Goal: Communication & Community: Answer question/provide support

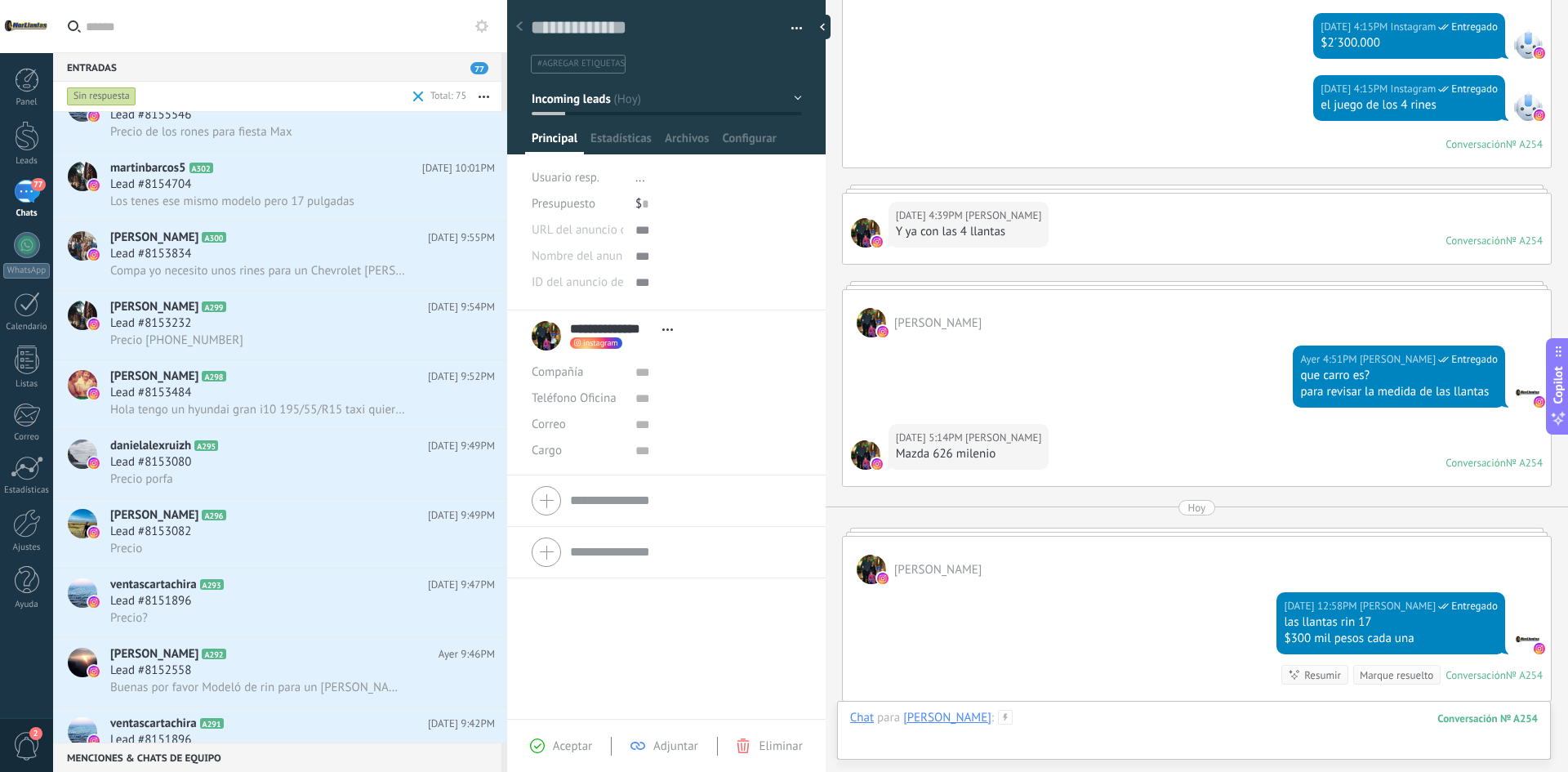
click at [1058, 719] on div at bounding box center [1194, 733] width 688 height 49
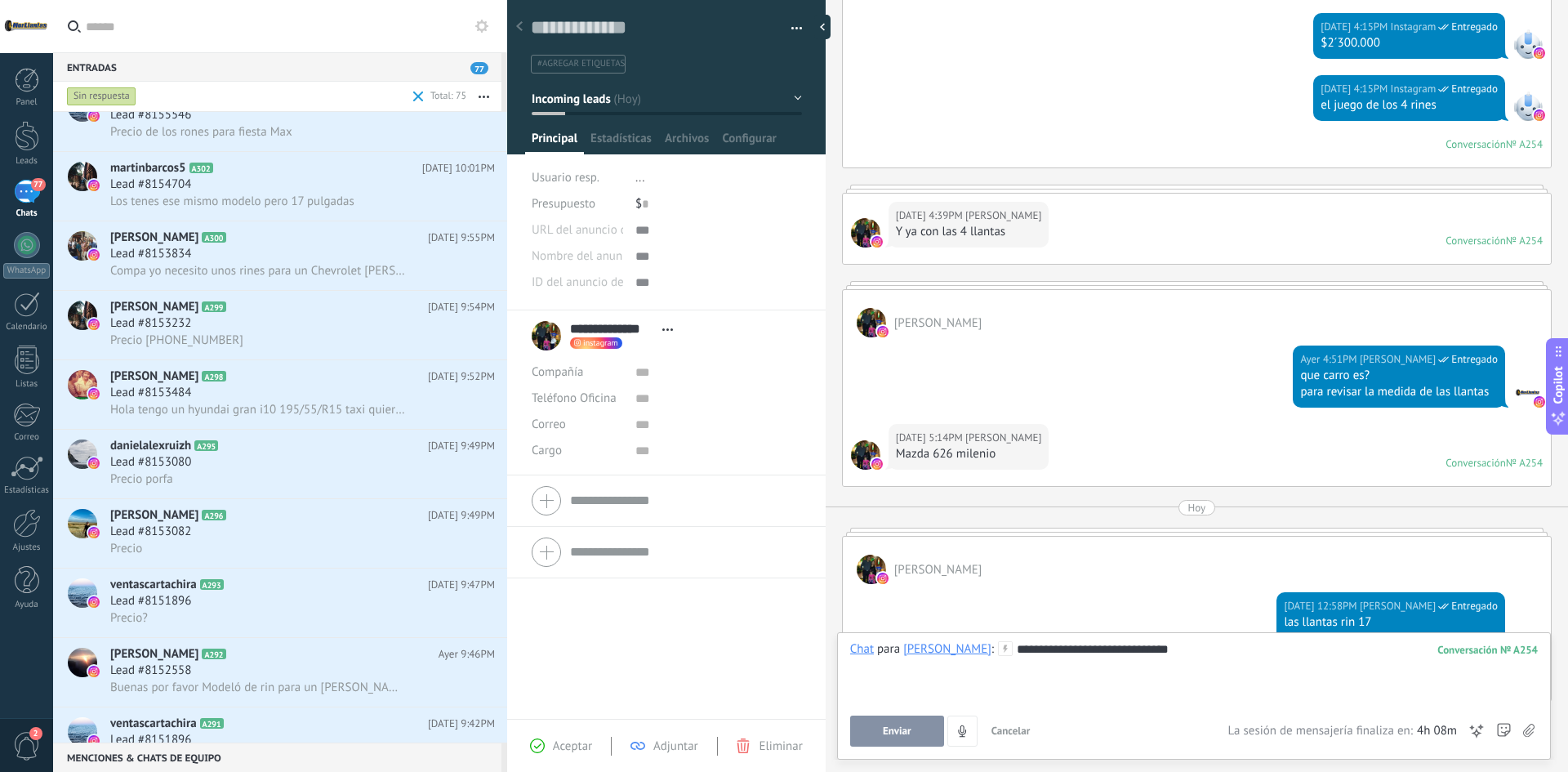
click at [1172, 652] on div "**********" at bounding box center [1194, 672] width 688 height 62
click at [874, 729] on button "Enviar" at bounding box center [897, 731] width 94 height 31
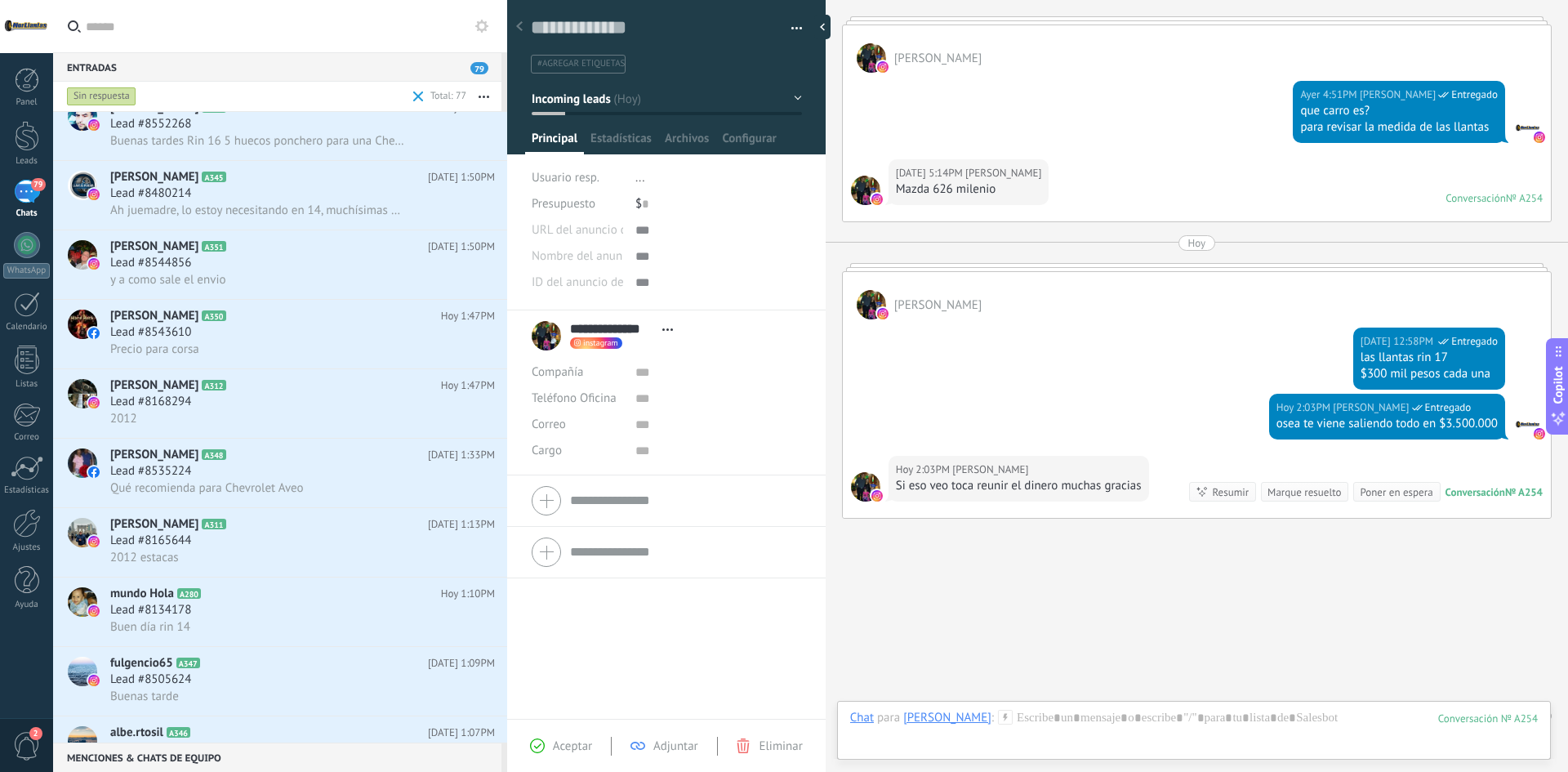
scroll to position [898, 0]
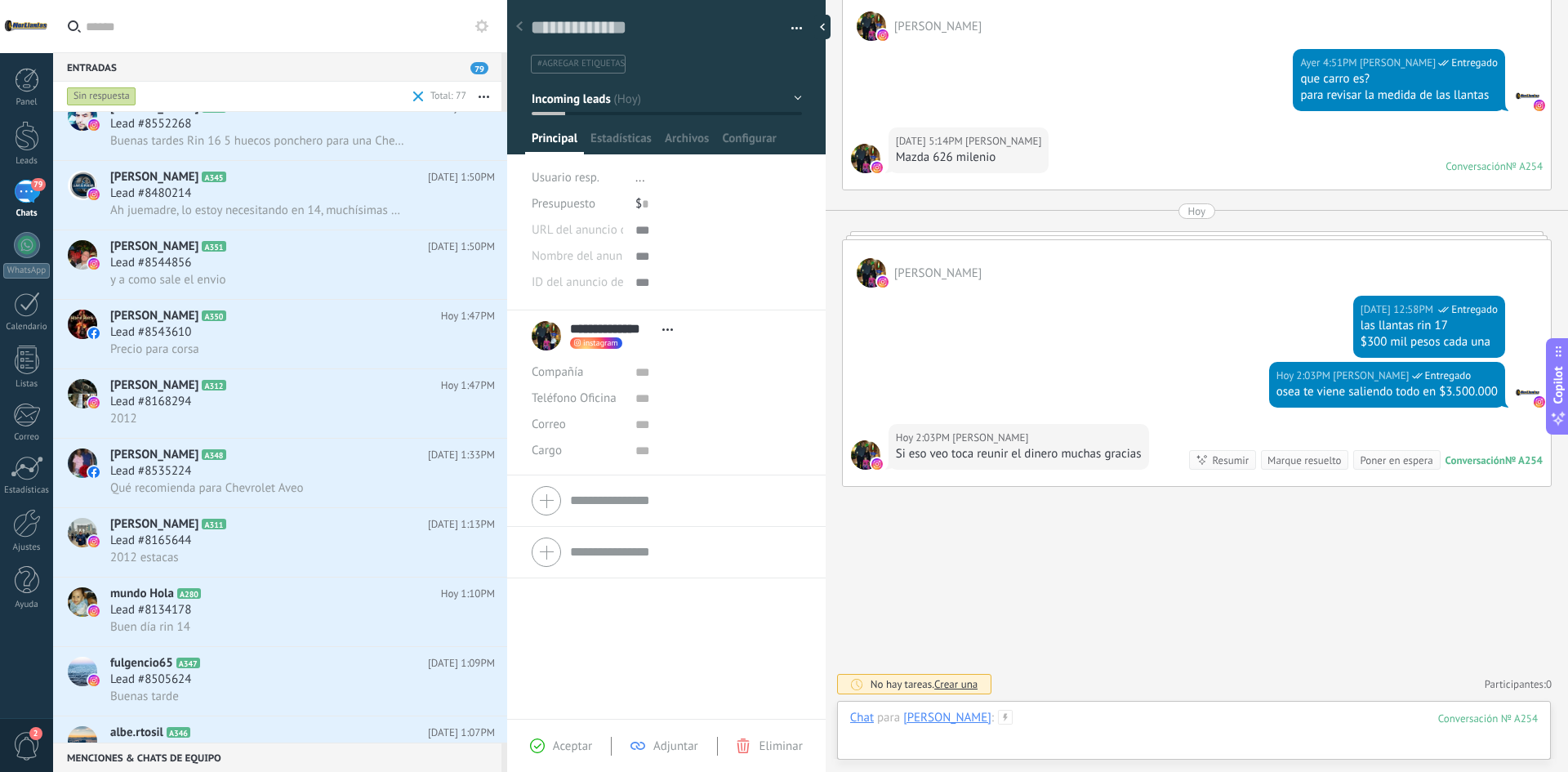
click at [1093, 711] on div at bounding box center [1194, 733] width 688 height 49
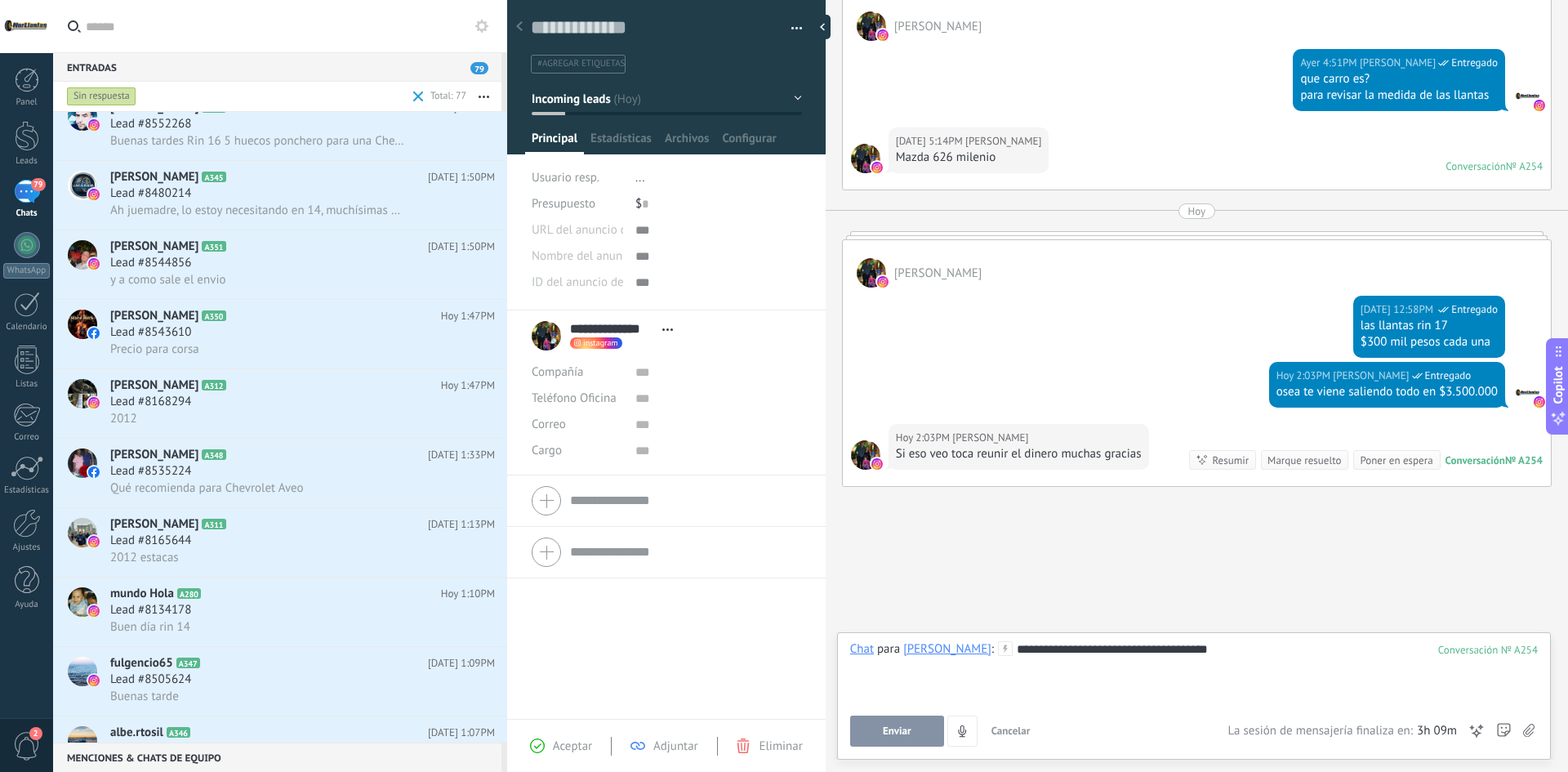
click at [870, 712] on div "**********" at bounding box center [1194, 693] width 688 height 105
click at [884, 733] on span "Enviar" at bounding box center [897, 731] width 29 height 12
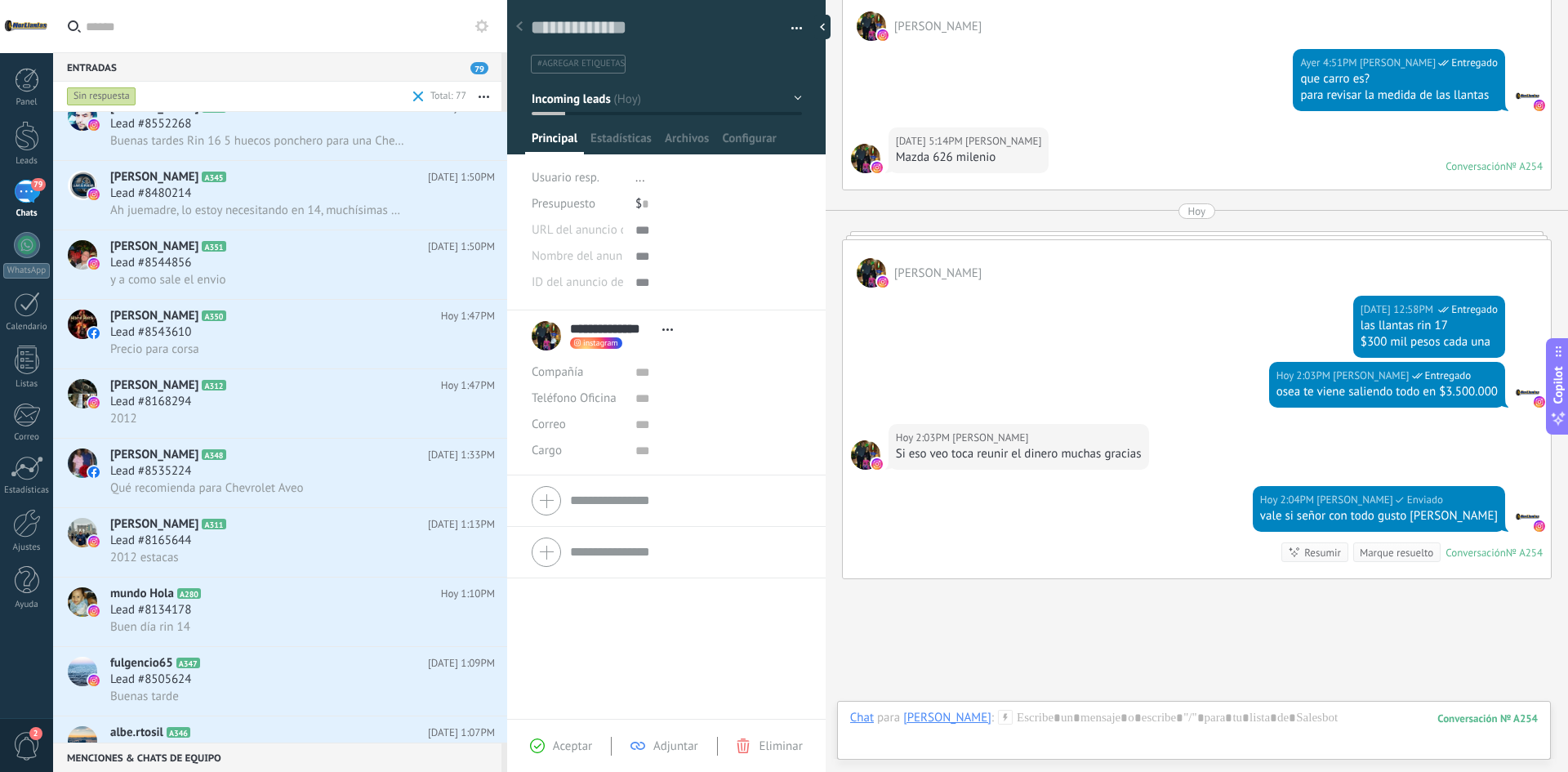
scroll to position [990, 0]
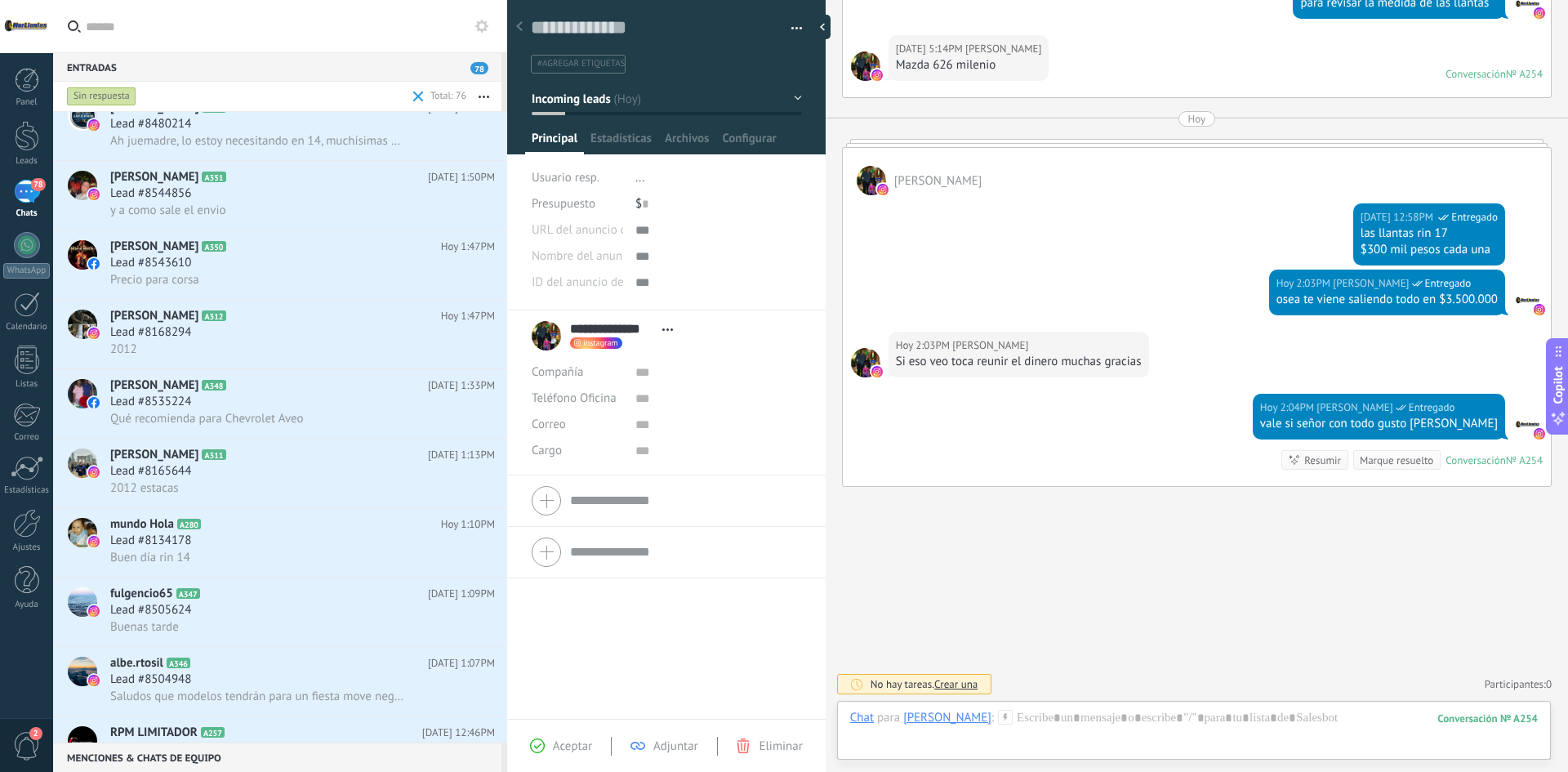
click at [777, 112] on button "Incoming leads" at bounding box center [666, 99] width 270 height 30
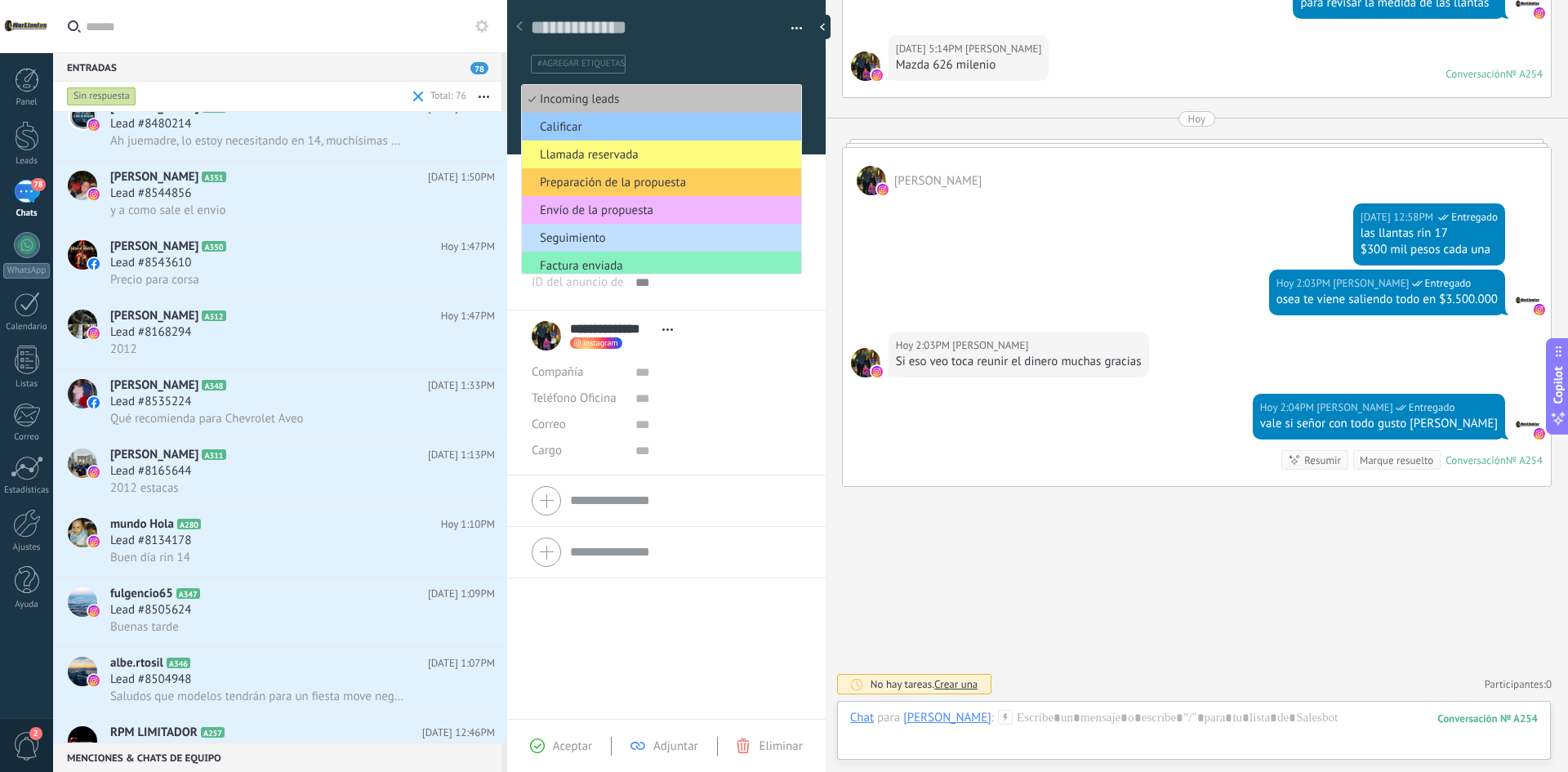
click at [667, 205] on span "Envío de la propuesta" at bounding box center [659, 210] width 274 height 15
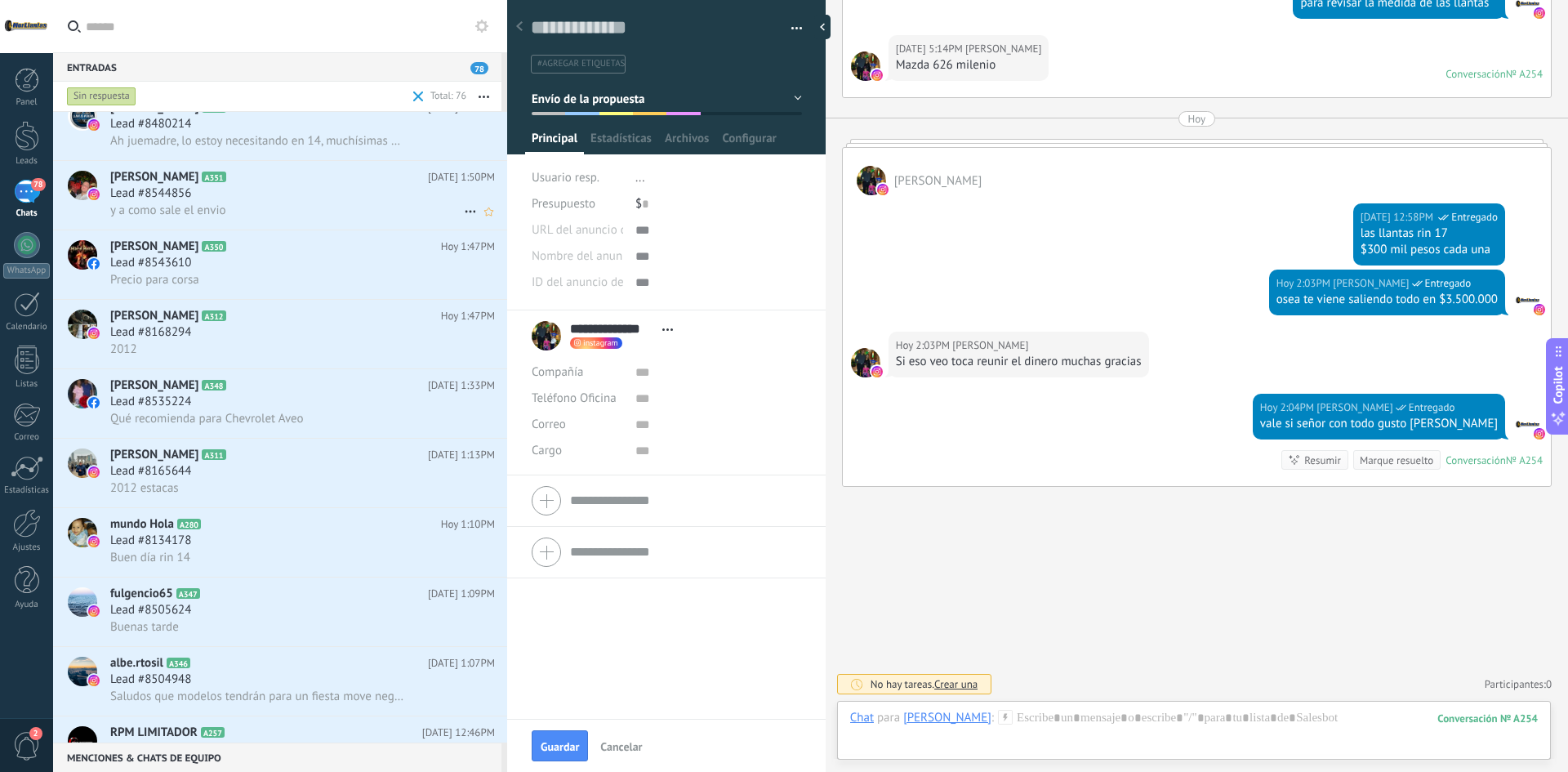
scroll to position [0, 0]
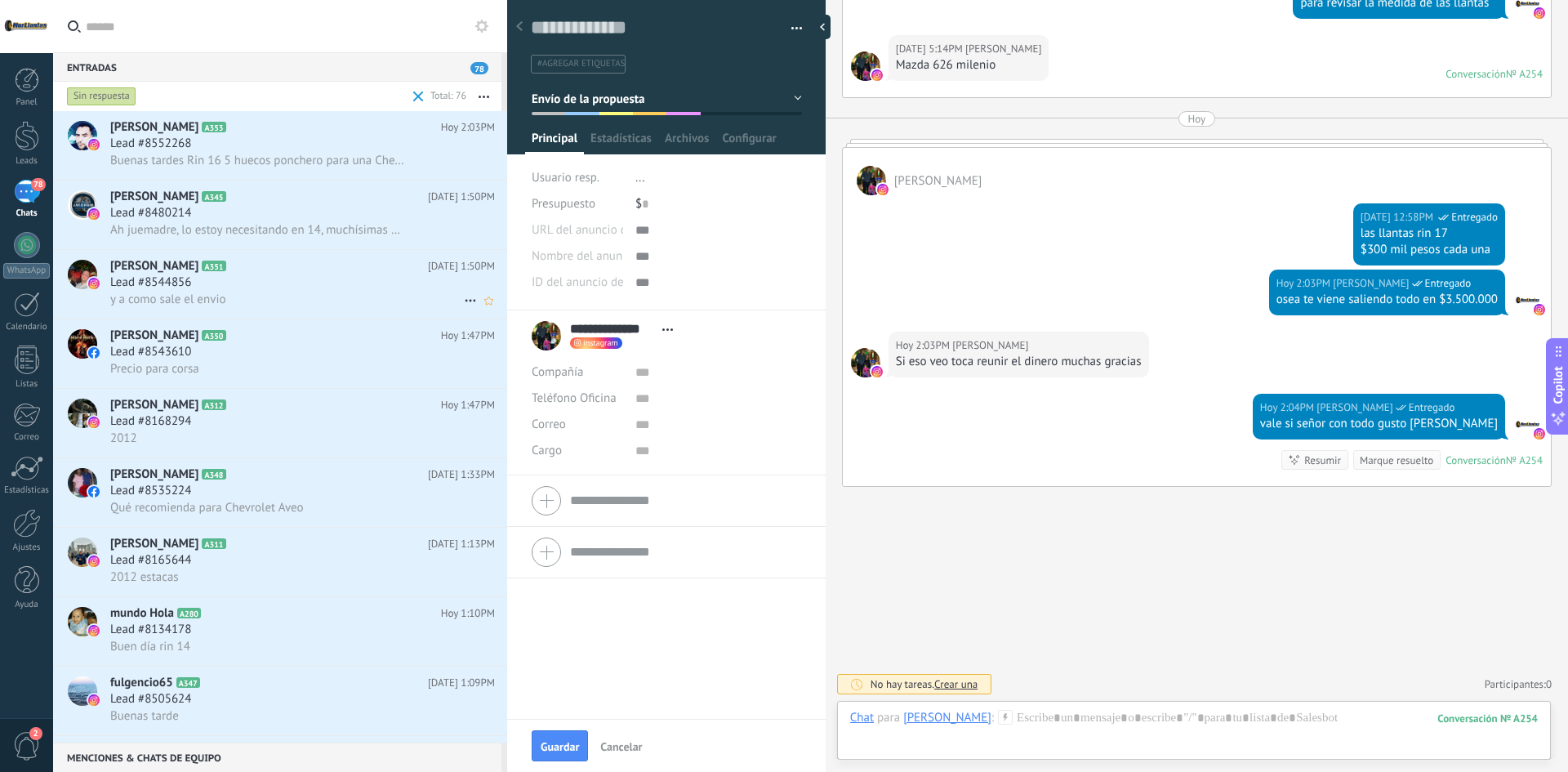
click at [288, 290] on div "Lead #8544856" at bounding box center [302, 282] width 385 height 16
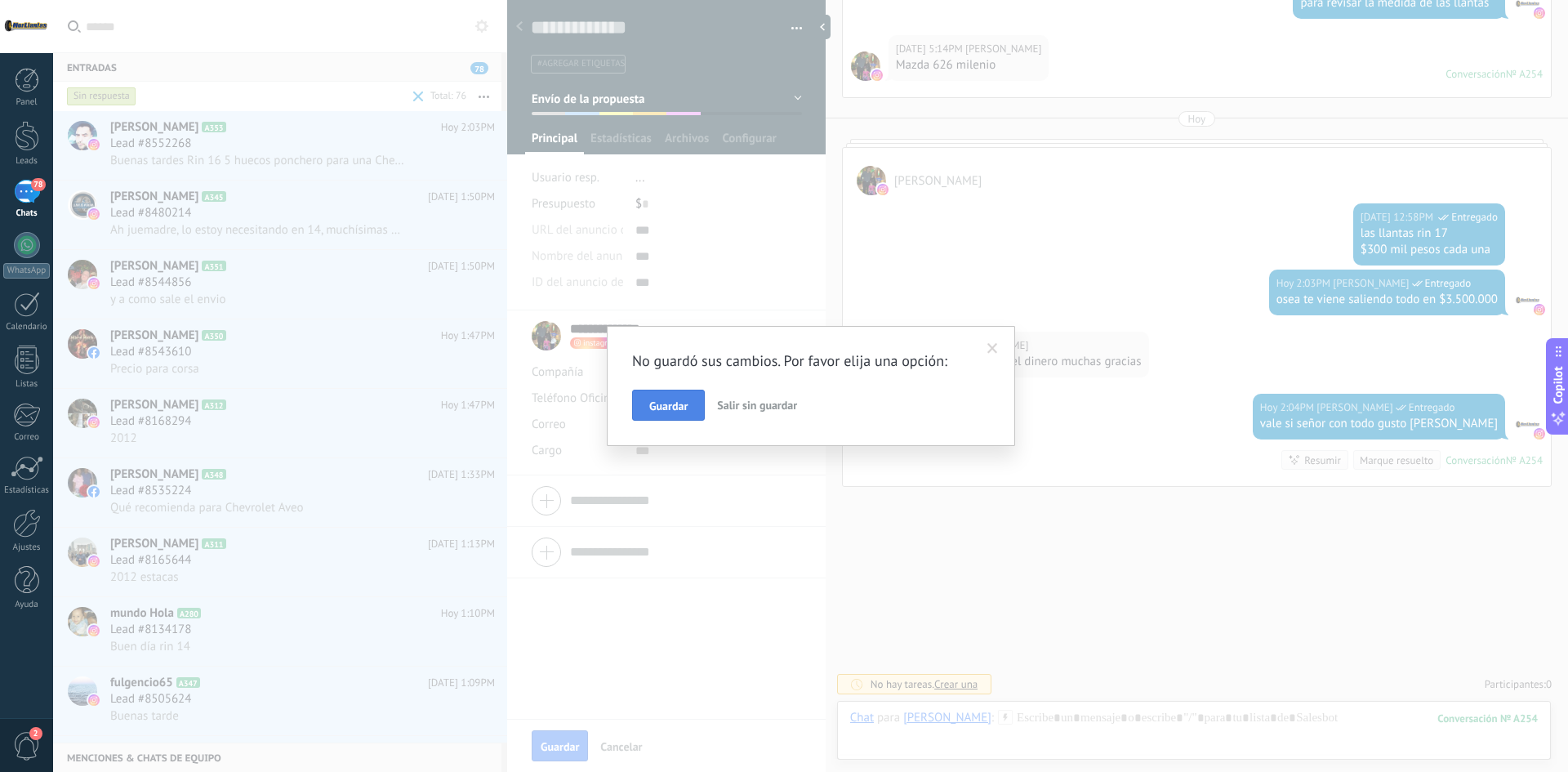
click at [686, 407] on span "Guardar" at bounding box center [668, 405] width 39 height 12
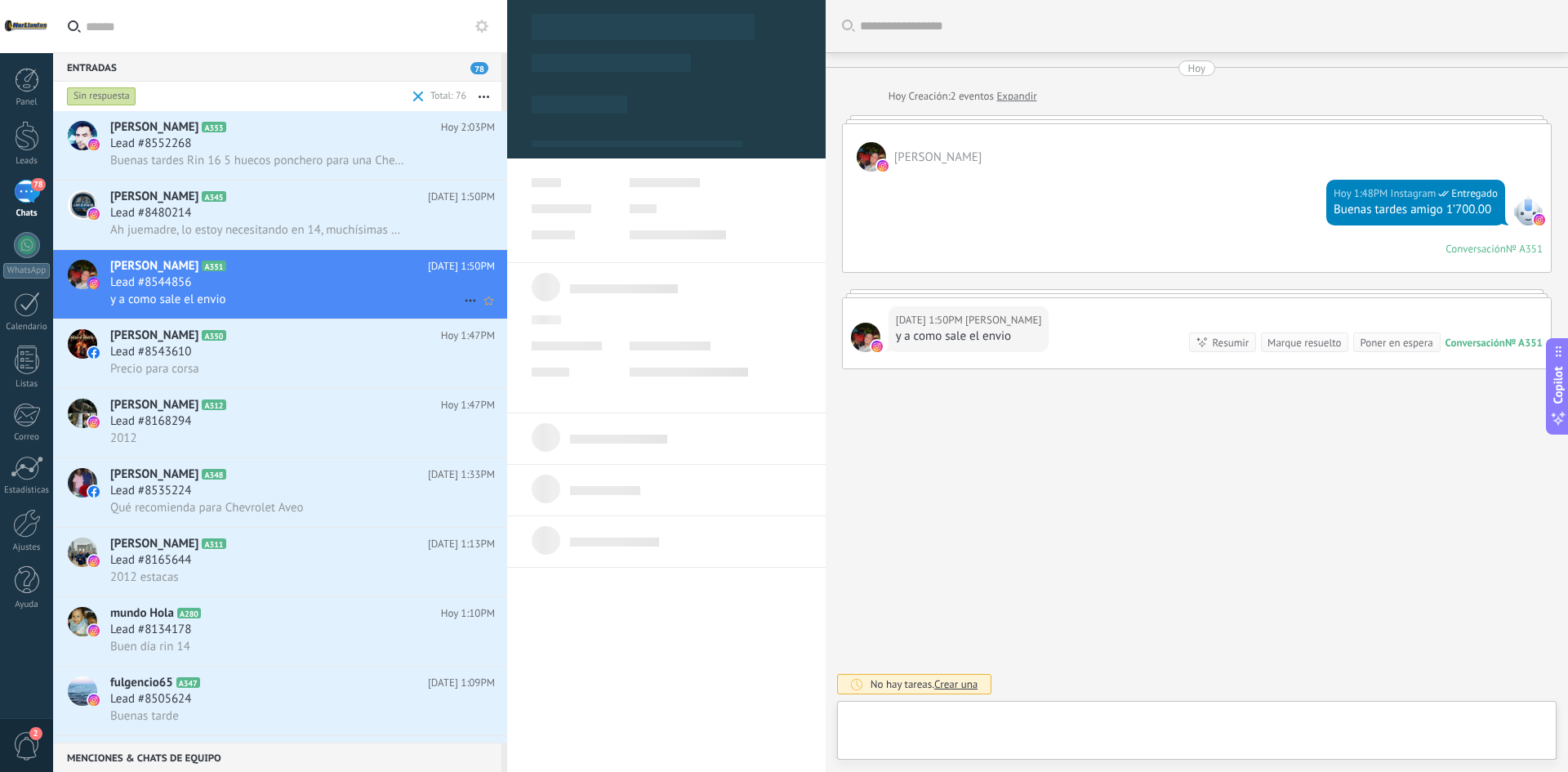
type textarea "**********"
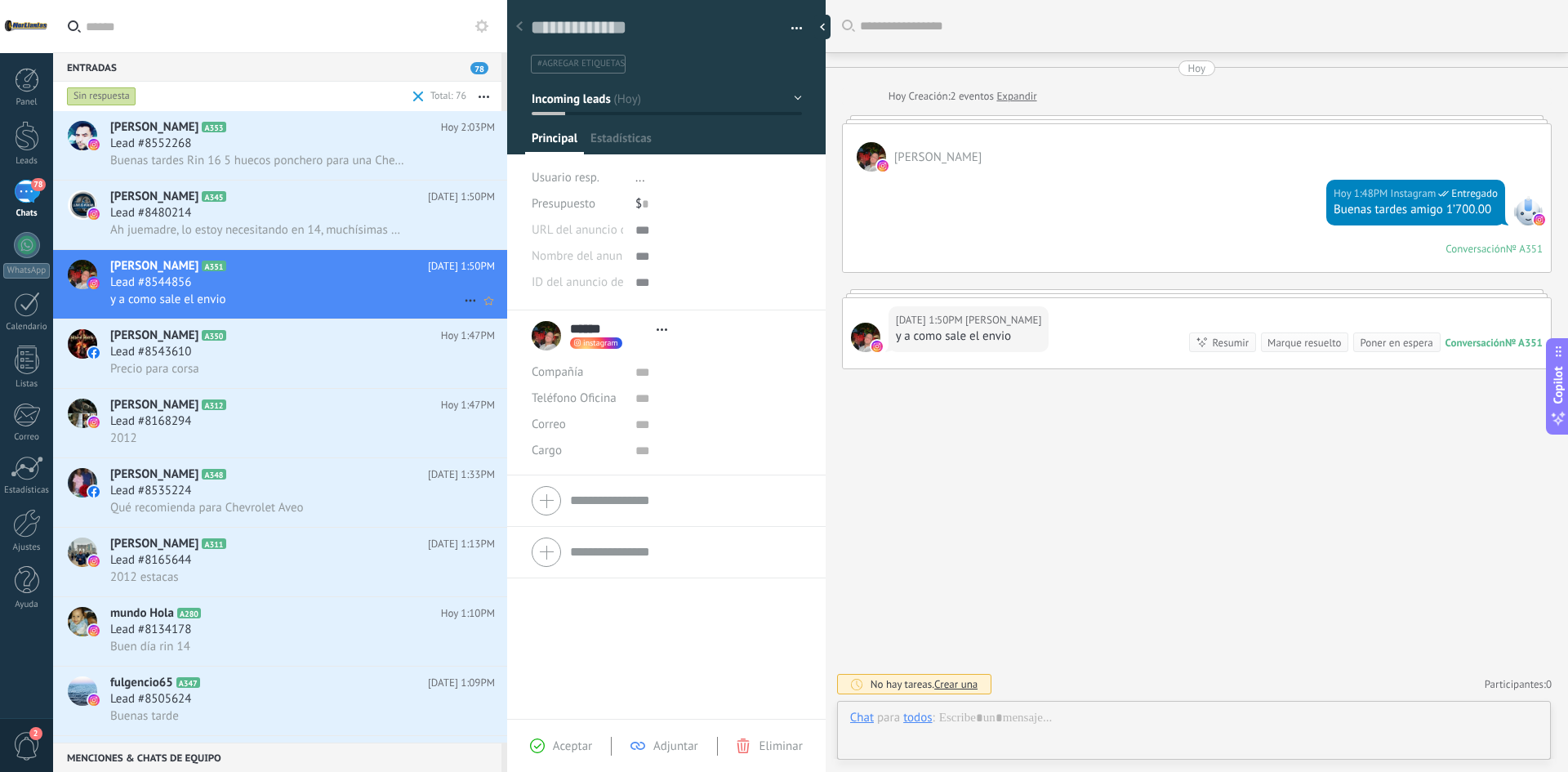
scroll to position [24, 0]
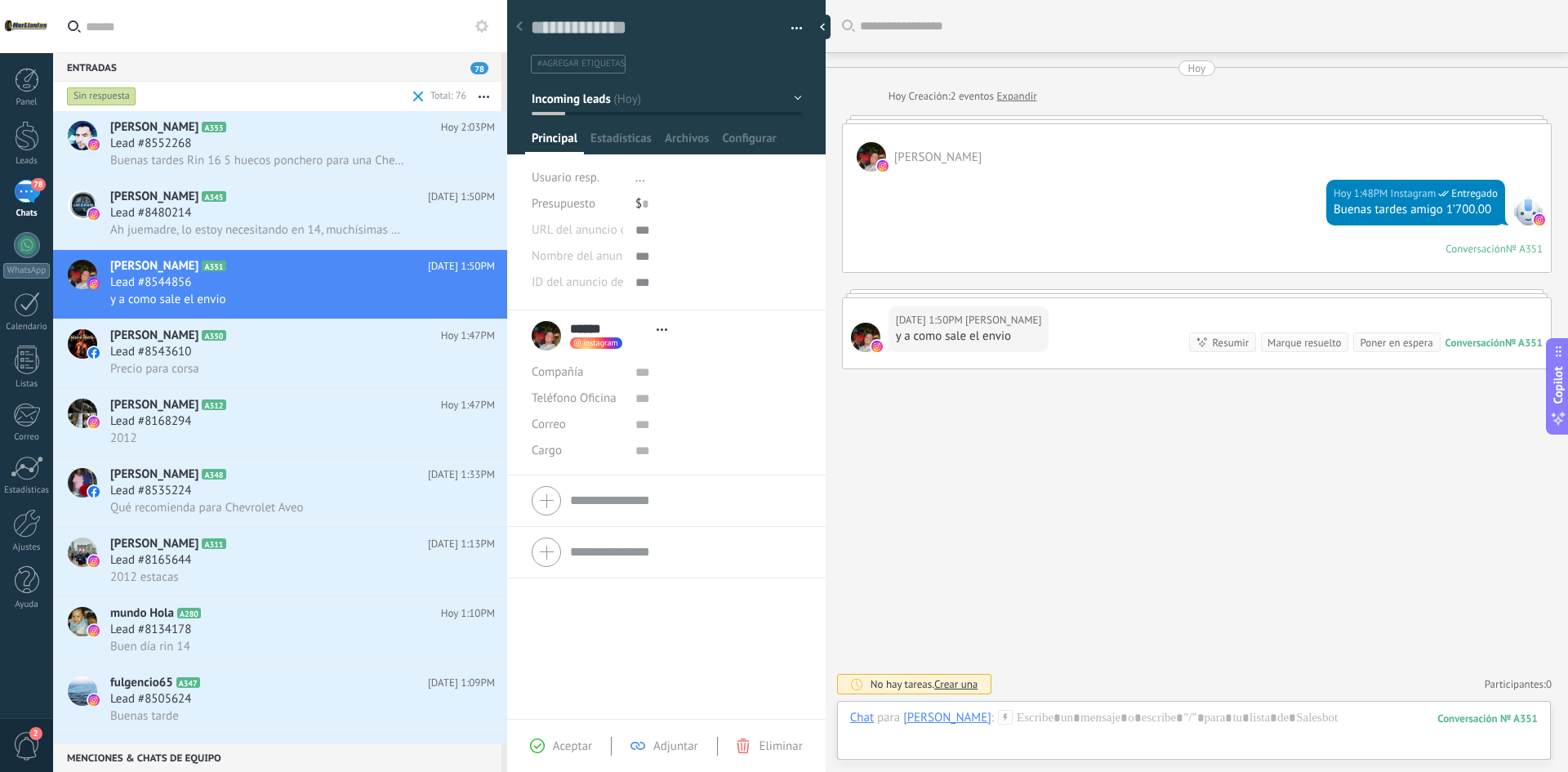
click at [1093, 706] on div "Chat Correo Nota Tarea Chat para [PERSON_NAME] : 351 Enviar Cancelar Rastrear c…" at bounding box center [1194, 730] width 714 height 59
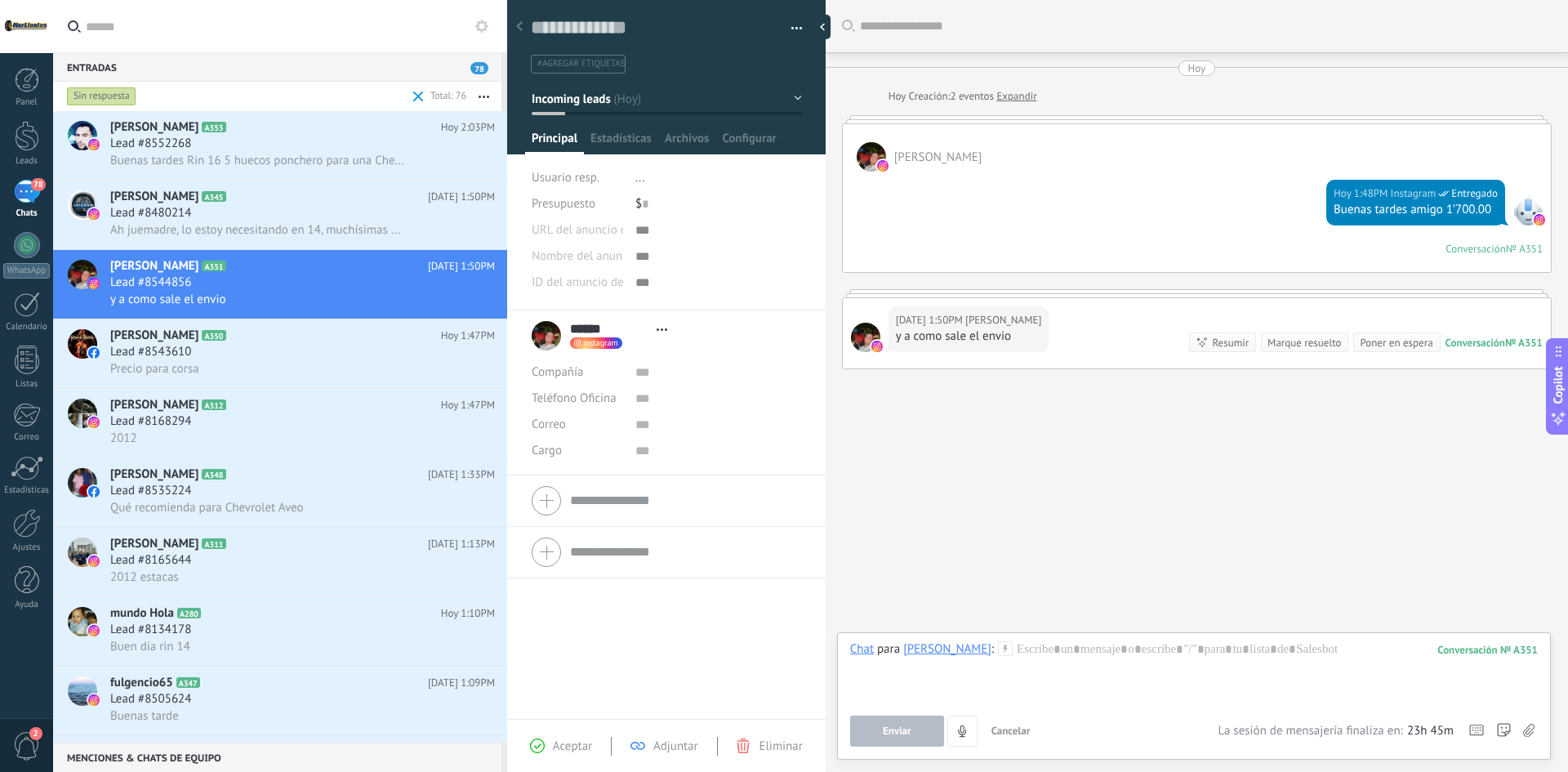
click at [1098, 708] on div "Chat para [PERSON_NAME] : 351 Enviar Cancelar Rastrear clics en links ? Reducir…" at bounding box center [1194, 693] width 688 height 105
click at [1045, 664] on div at bounding box center [1194, 672] width 688 height 62
click at [921, 743] on button "Enviar" at bounding box center [897, 731] width 94 height 31
